Goal: Task Accomplishment & Management: Manage account settings

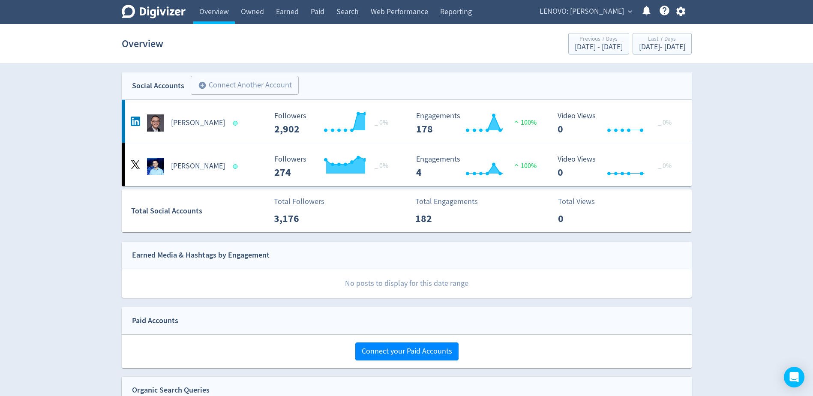
click at [682, 17] on icon "button" at bounding box center [681, 12] width 12 height 12
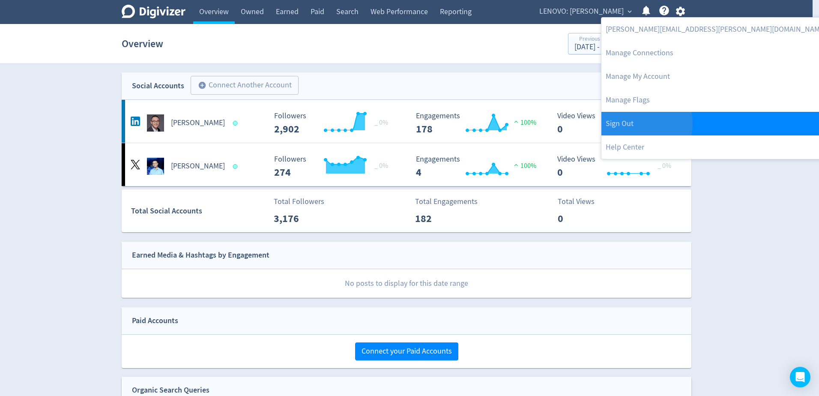
click at [629, 123] on link "Sign Out" at bounding box center [716, 124] width 229 height 24
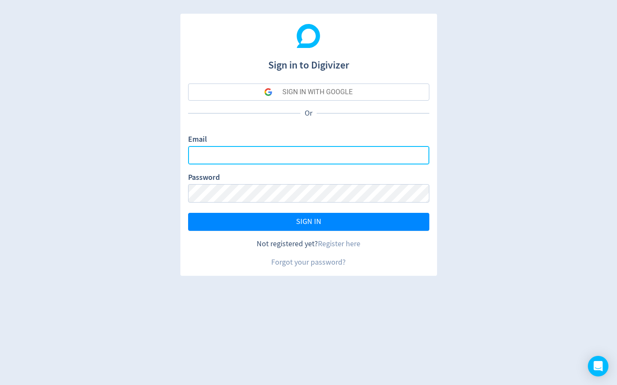
click at [304, 155] on input "Email" at bounding box center [308, 155] width 241 height 18
type input "[PERSON_NAME][EMAIL_ADDRESS][PERSON_NAME][DOMAIN_NAME]"
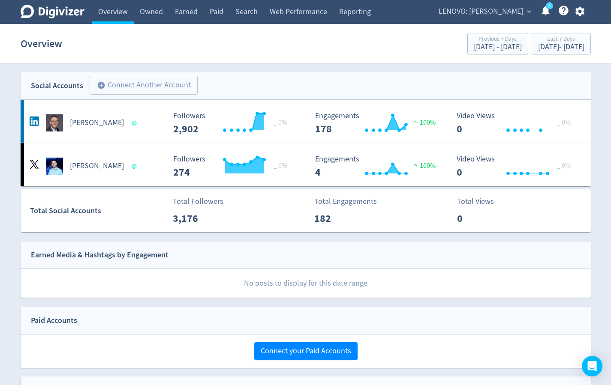
click at [509, 16] on span "LENOVO: [PERSON_NAME]" at bounding box center [480, 12] width 84 height 14
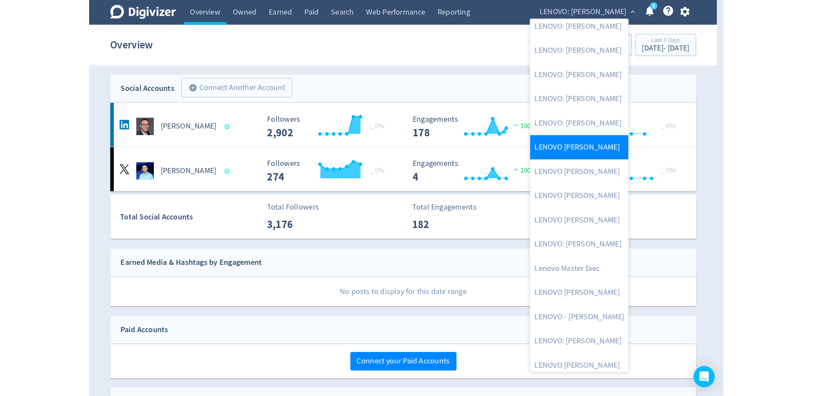
scroll to position [86, 0]
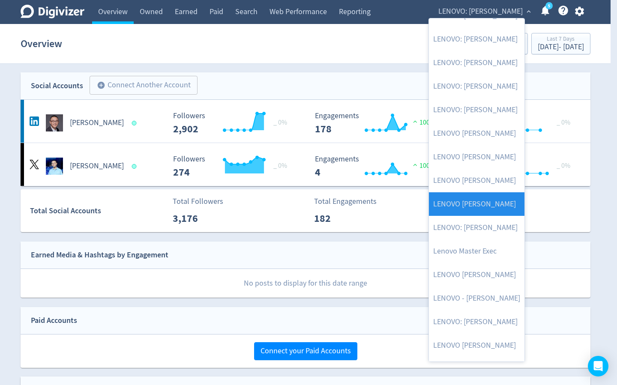
click at [483, 207] on link "LENOVO Luca Rossi" at bounding box center [477, 204] width 96 height 24
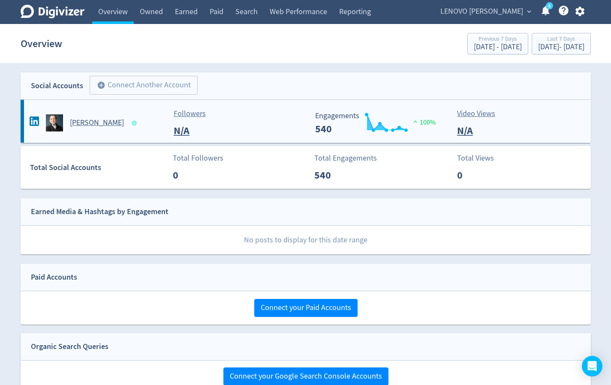
click at [83, 126] on h5 "Luca Rossi" at bounding box center [97, 123] width 54 height 10
click at [511, 12] on span "LENOVO Luca Rossi" at bounding box center [481, 12] width 83 height 14
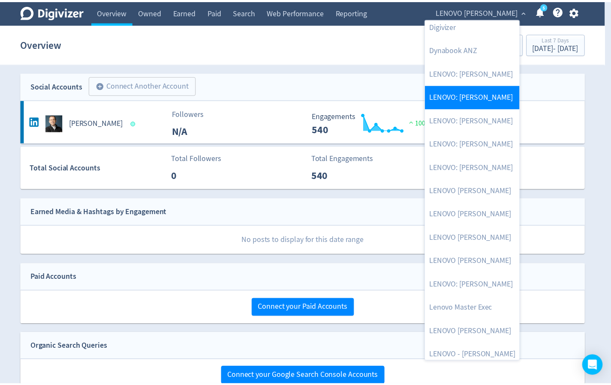
scroll to position [43, 0]
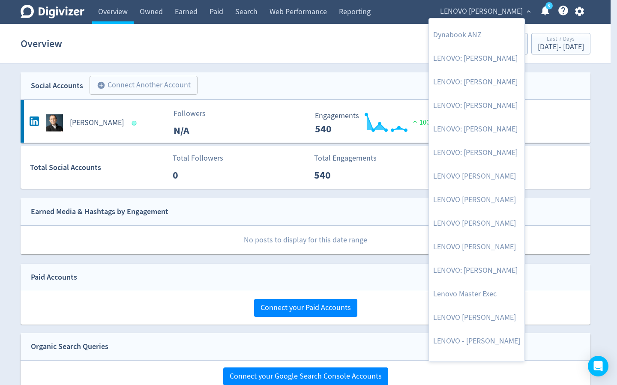
click at [608, 89] on div at bounding box center [308, 192] width 617 height 385
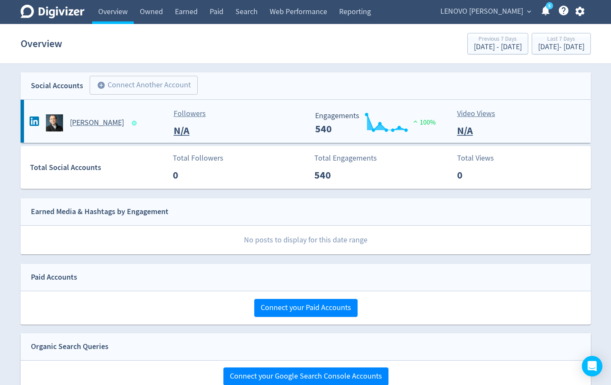
click at [81, 126] on h5 "Luca Rossi" at bounding box center [97, 123] width 54 height 10
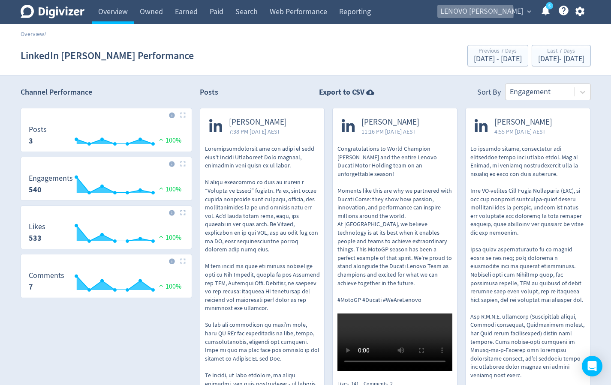
click at [482, 12] on span "LENOVO Luca Rossi" at bounding box center [481, 12] width 83 height 14
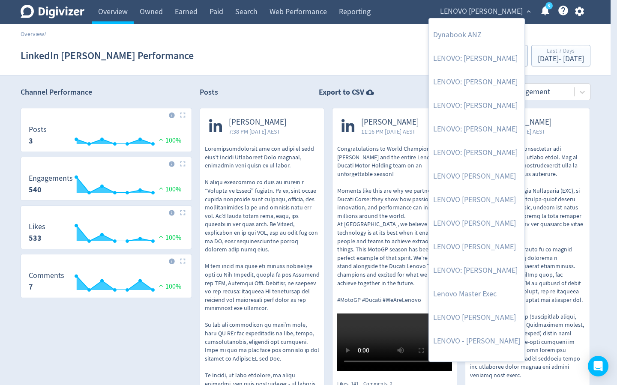
click at [581, 10] on div at bounding box center [308, 192] width 617 height 385
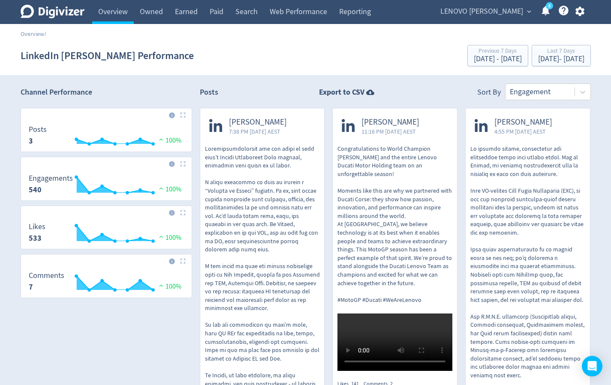
click at [581, 13] on icon "button" at bounding box center [579, 11] width 9 height 9
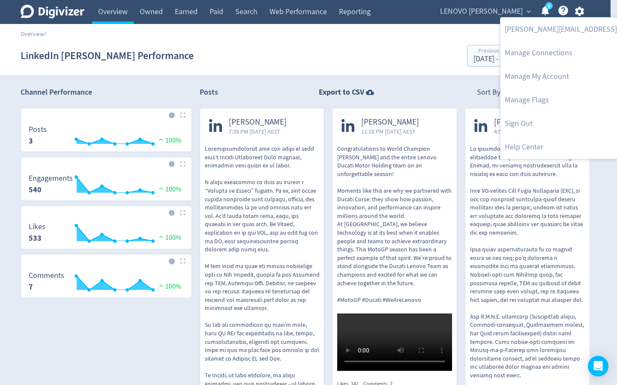
click at [502, 10] on div at bounding box center [308, 192] width 617 height 385
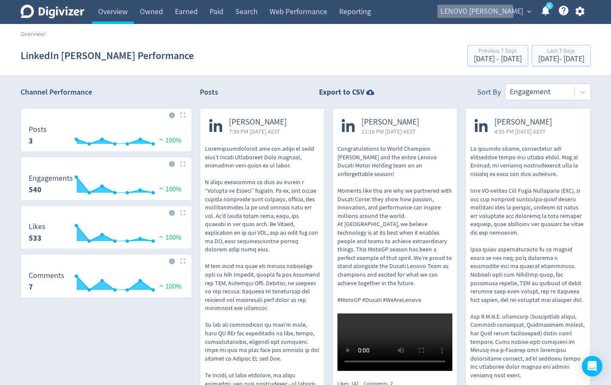
click at [495, 12] on span "LENOVO Luca Rossi" at bounding box center [481, 12] width 83 height 14
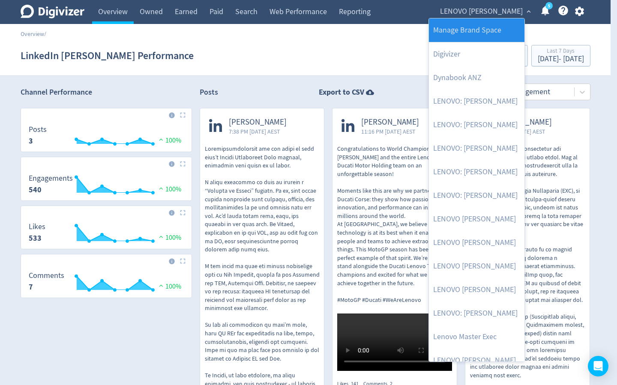
click at [467, 33] on link "Manage Brand Space" at bounding box center [477, 30] width 96 height 24
